Goal: Information Seeking & Learning: Compare options

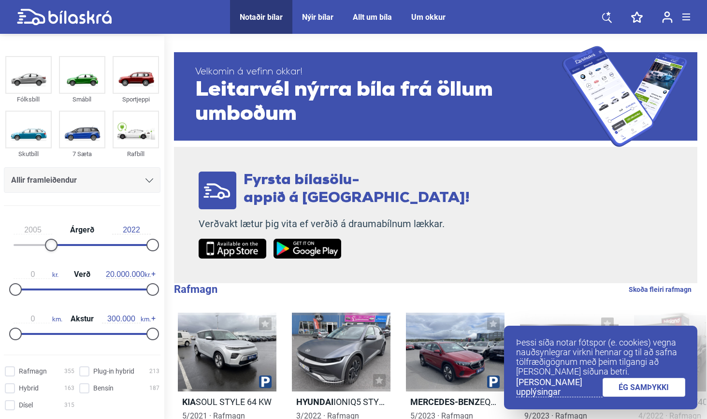
drag, startPoint x: 15, startPoint y: 244, endPoint x: 53, endPoint y: 246, distance: 37.7
click at [53, 246] on div at bounding box center [51, 245] width 13 height 13
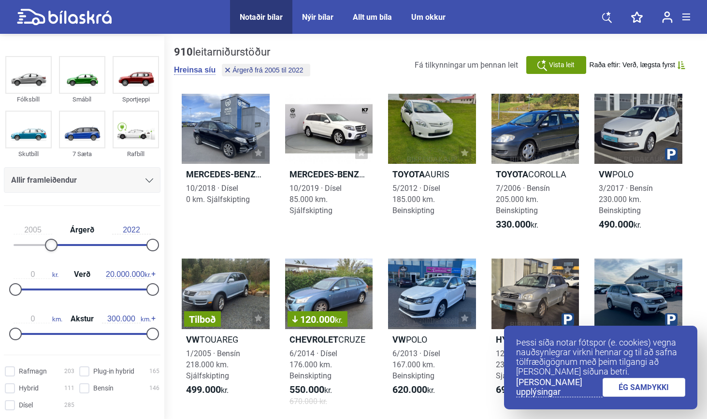
type input "2006"
drag, startPoint x: 53, startPoint y: 245, endPoint x: 58, endPoint y: 246, distance: 5.0
click at [58, 246] on div at bounding box center [57, 245] width 13 height 13
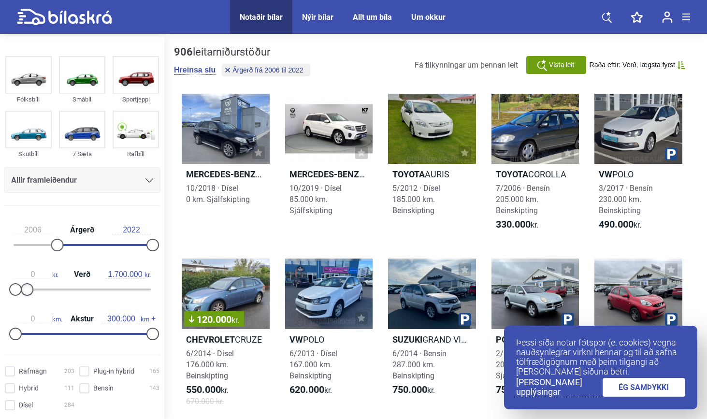
drag, startPoint x: 149, startPoint y: 293, endPoint x: 27, endPoint y: 290, distance: 122.3
click at [27, 290] on div at bounding box center [27, 289] width 13 height 13
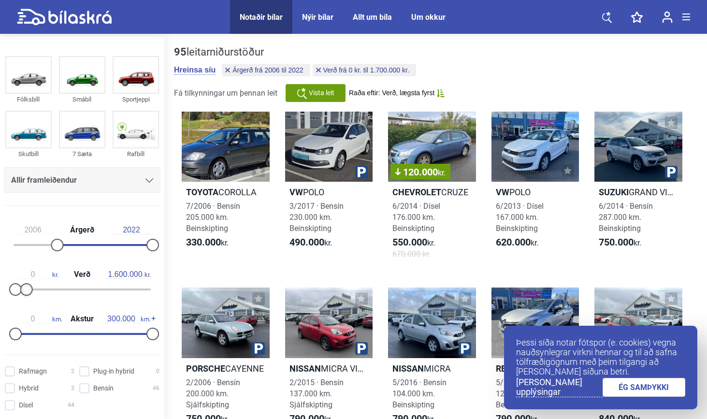
type input "1.500.000"
click at [25, 290] on div at bounding box center [25, 289] width 13 height 13
drag, startPoint x: 151, startPoint y: 335, endPoint x: 85, endPoint y: 341, distance: 66.0
click at [85, 340] on div at bounding box center [84, 334] width 13 height 13
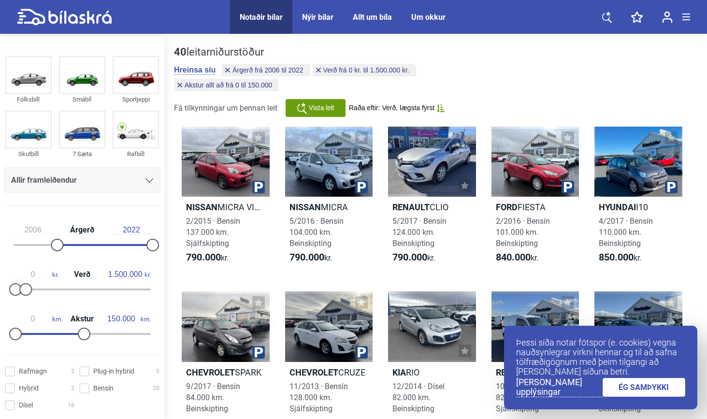
click at [617, 388] on link "ÉG SAMÞYKKI" at bounding box center [643, 387] width 83 height 19
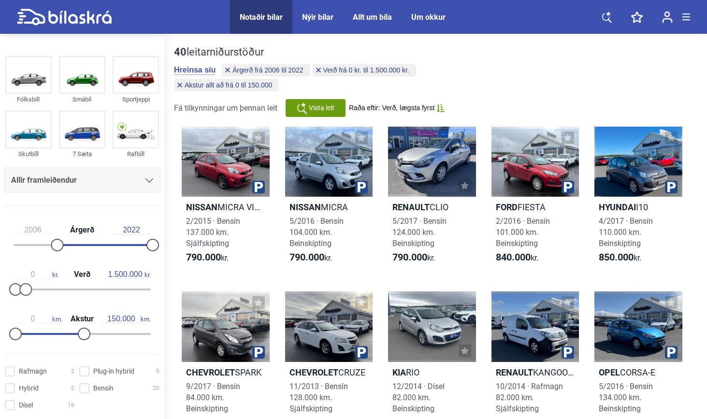
type input "300.000"
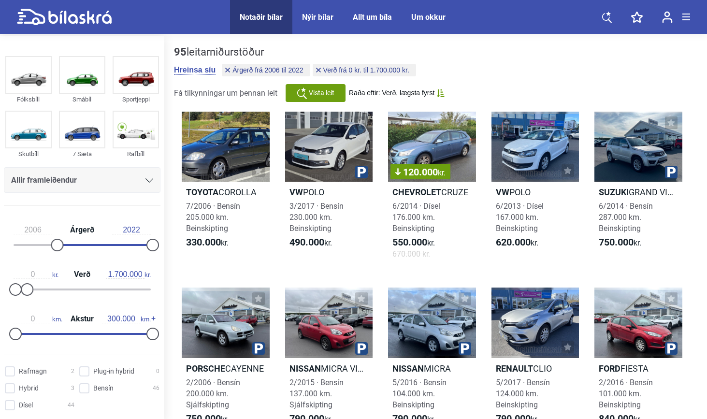
type input "20.000.000"
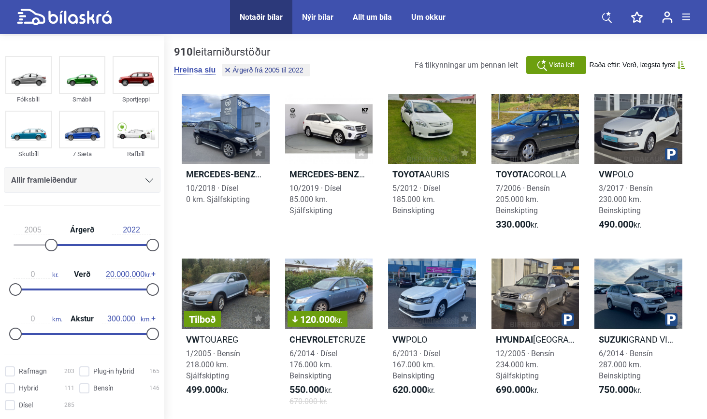
type input "1999"
